Goal: Navigation & Orientation: Find specific page/section

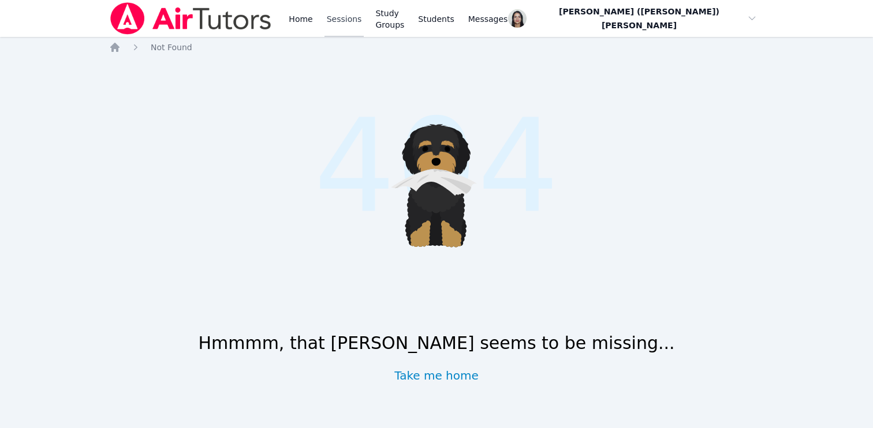
click at [347, 13] on link "Sessions" at bounding box center [344, 18] width 40 height 37
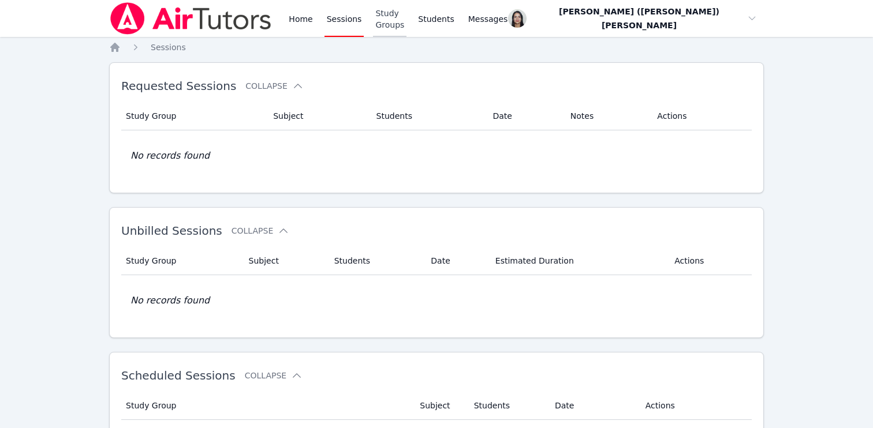
click at [406, 20] on link "Study Groups" at bounding box center [389, 18] width 33 height 37
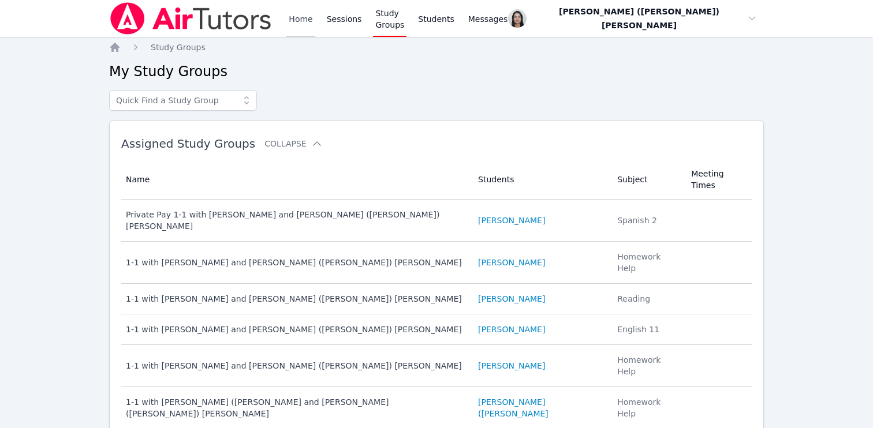
click at [297, 9] on link "Home" at bounding box center [300, 18] width 28 height 37
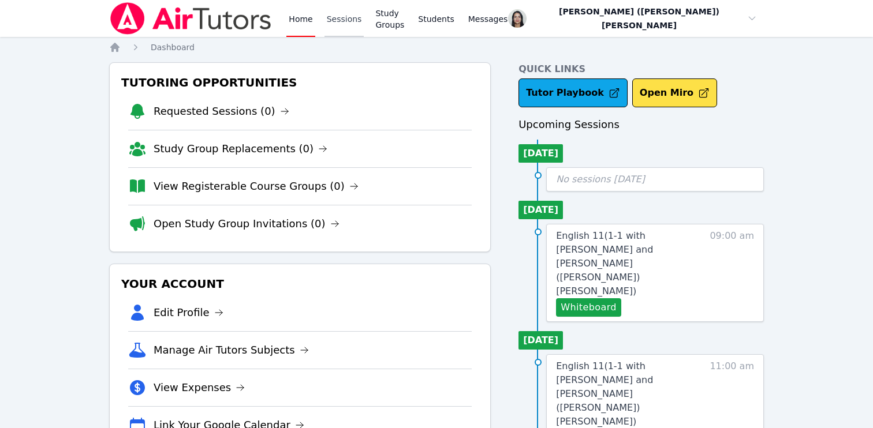
click at [350, 17] on link "Sessions" at bounding box center [344, 18] width 40 height 37
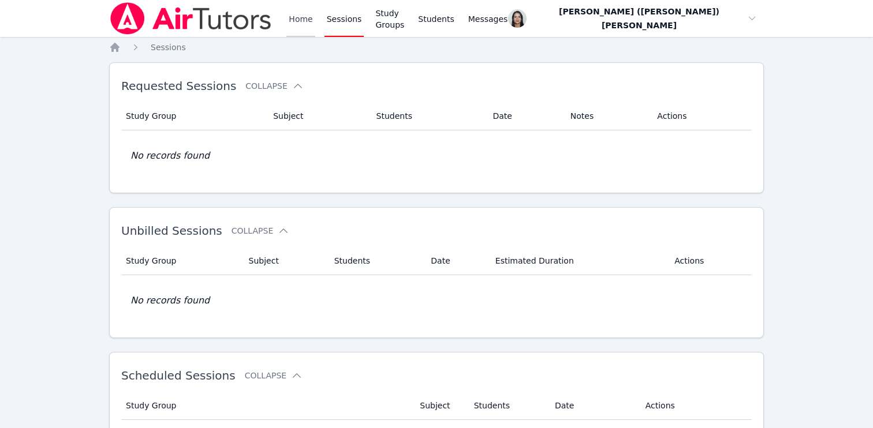
click at [303, 17] on link "Home" at bounding box center [300, 18] width 28 height 37
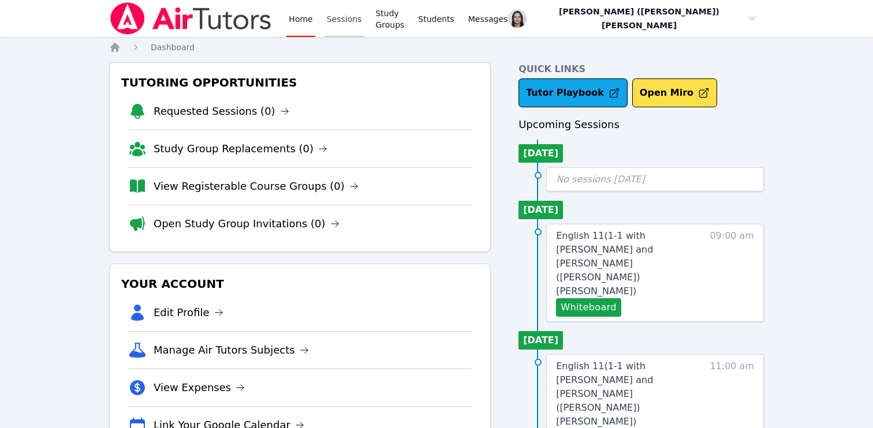
click at [344, 16] on link "Sessions" at bounding box center [344, 18] width 40 height 37
